Goal: Task Accomplishment & Management: Complete application form

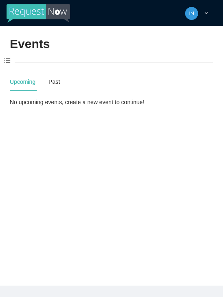
click at [7, 58] on span at bounding box center [7, 60] width 15 height 17
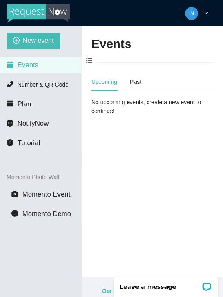
click at [15, 38] on icon "plus-circle" at bounding box center [16, 40] width 7 height 7
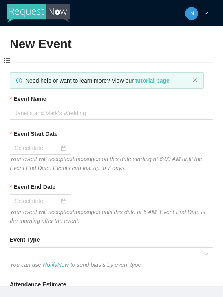
type textarea "[URL][DOMAIN_NAME]"
type textarea "Thanks for coming to Guitars and Cadillacs! Follow us on FB & IG @guitarsandcad…"
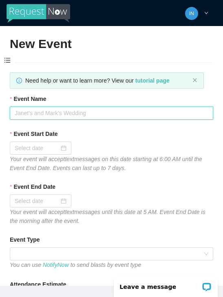
click at [121, 115] on input "Event Name" at bounding box center [111, 113] width 203 height 13
type input "[DATE] Night"
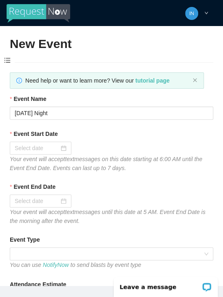
click at [33, 147] on input "Event Start Date" at bounding box center [37, 148] width 44 height 9
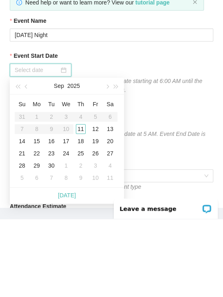
click at [82, 265] on div "[DATE]" at bounding box center [67, 273] width 114 height 16
click at [73, 270] on link "[DATE]" at bounding box center [67, 273] width 18 height 7
type input "[DATE]"
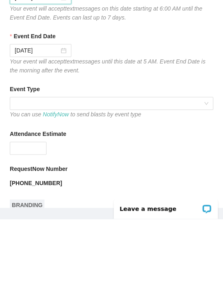
scroll to position [72, 0]
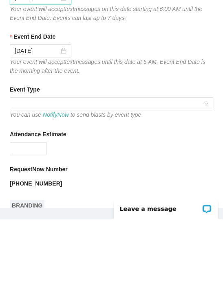
click at [136, 176] on span at bounding box center [111, 182] width 193 height 12
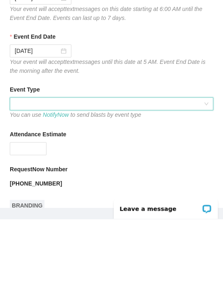
scroll to position [26, 0]
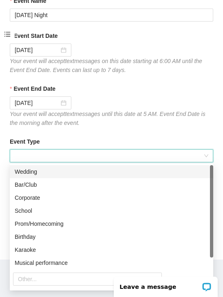
click at [67, 184] on div "Bar/Club" at bounding box center [111, 184] width 193 height 9
type textarea "Thanks for coming to Guitars and Cadillacs! Follow us on FB & IG @guitarsandcad…"
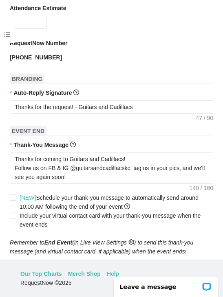
scroll to position [250, 0]
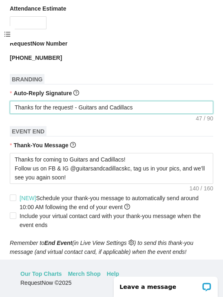
click at [171, 108] on textarea "Thanks for the request! - Guitars and Cadillacs" at bounding box center [111, 107] width 203 height 13
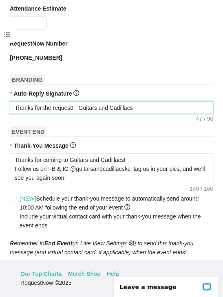
type textarea "Thanks for the request! - Guitars and Cadillacs"
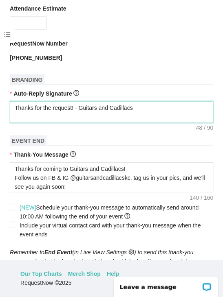
type textarea "Thanks for the request! - Guitars and Cadillacs T"
type textarea "Thanks for the request! - Guitars and Cadillacs Ti"
type textarea "Thanks for the request! - Guitars and Cadillacs Tip"
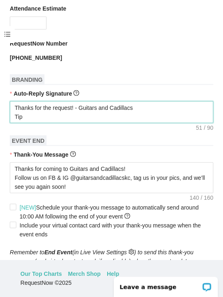
type textarea "Thanks for the request! - Guitars and Cadillacs Tip"
type textarea "Thanks for the request! - Guitars and Cadillacs Tip t"
type textarea "Thanks for the request! - Guitars and Cadillacs Tip th"
type textarea "Thanks for the request! - Guitars and Cadillacs Tip the"
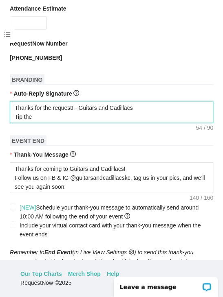
type textarea "Thanks for the request! - Guitars and Cadillacs Tip the"
type textarea "Thanks for the request! - Guitars and Cadillacs Tip the D"
type textarea "Thanks for the request! - Guitars and Cadillacs Tip the DJ"
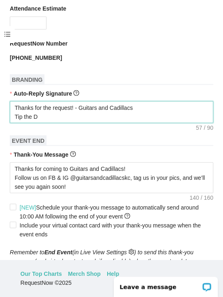
type textarea "Thanks for the request! - Guitars and Cadillacs Tip the DJ"
type textarea "Thanks for the request! - Guitars and Cadillacs Tip the DJ?"
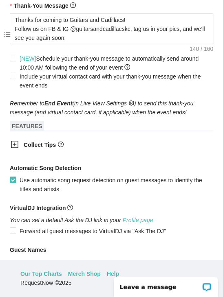
scroll to position [411, 0]
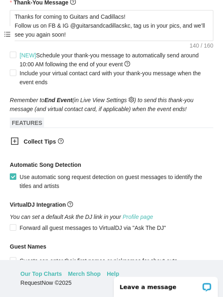
type textarea "Thanks for the request! - Guitars and Cadillacs Tip the DJ?"
click at [13, 144] on icon "plus-square" at bounding box center [15, 141] width 8 height 8
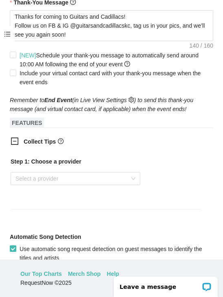
click at [115, 178] on input "search" at bounding box center [72, 179] width 114 height 12
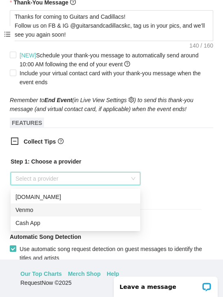
click at [20, 211] on div "Venmo" at bounding box center [75, 210] width 120 height 9
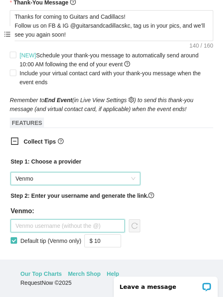
click at [104, 227] on input "text" at bounding box center [68, 225] width 114 height 13
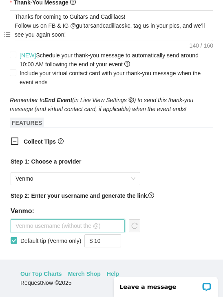
scroll to position [35, 0]
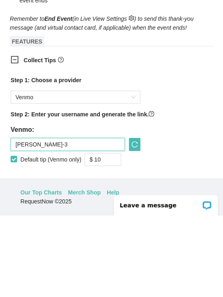
type input "[PERSON_NAME]-3"
click at [112, 235] on input "$ 10" at bounding box center [103, 241] width 36 height 12
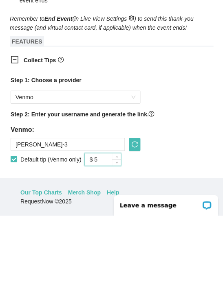
scroll to position [410, 0]
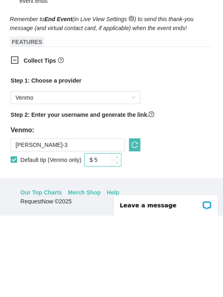
type input "$ 5"
click at [136, 223] on icon "reload" at bounding box center [134, 226] width 7 height 7
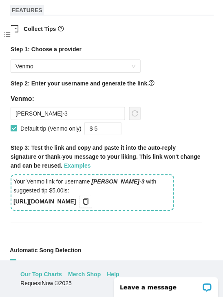
scroll to position [524, 0]
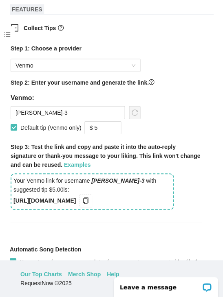
click at [89, 201] on icon "copy" at bounding box center [85, 200] width 7 height 7
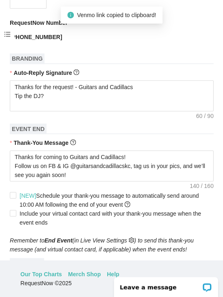
scroll to position [264, 0]
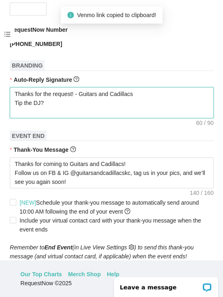
click at [83, 111] on textarea "Thanks for the request! - Guitars and Cadillacs Tip the DJ?" at bounding box center [111, 102] width 203 height 31
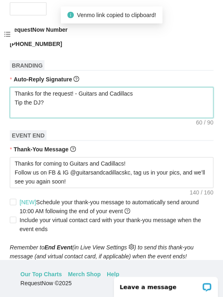
click at [69, 109] on textarea "Thanks for the request! - Guitars and Cadillacs Tip the DJ?" at bounding box center [111, 102] width 203 height 31
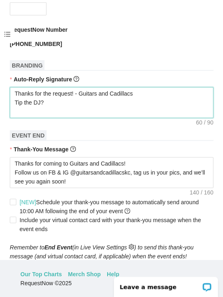
paste textarea "[URL][DOMAIN_NAME]"
type textarea "Thanks for the request! - Guitars and Cadillacs Tip the DJ? [URL][DOMAIN_NAME]"
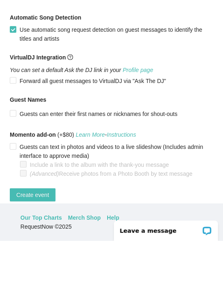
scroll to position [36, 0]
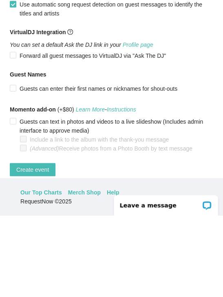
type textarea "Thanks for the request! - Guitars and Cadillacs Tip the DJ? [URL][DOMAIN_NAME]"
click at [38, 247] on span "Create event" at bounding box center [32, 251] width 33 height 9
type textarea "Thanks for coming to Guitars and Cadillacs! Follow us on FB & IG @guitarsandcad…"
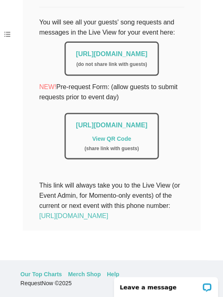
scroll to position [211, 0]
click at [125, 50] on link "[URL][DOMAIN_NAME]" at bounding box center [111, 53] width 71 height 7
